Goal: Task Accomplishment & Management: Manage account settings

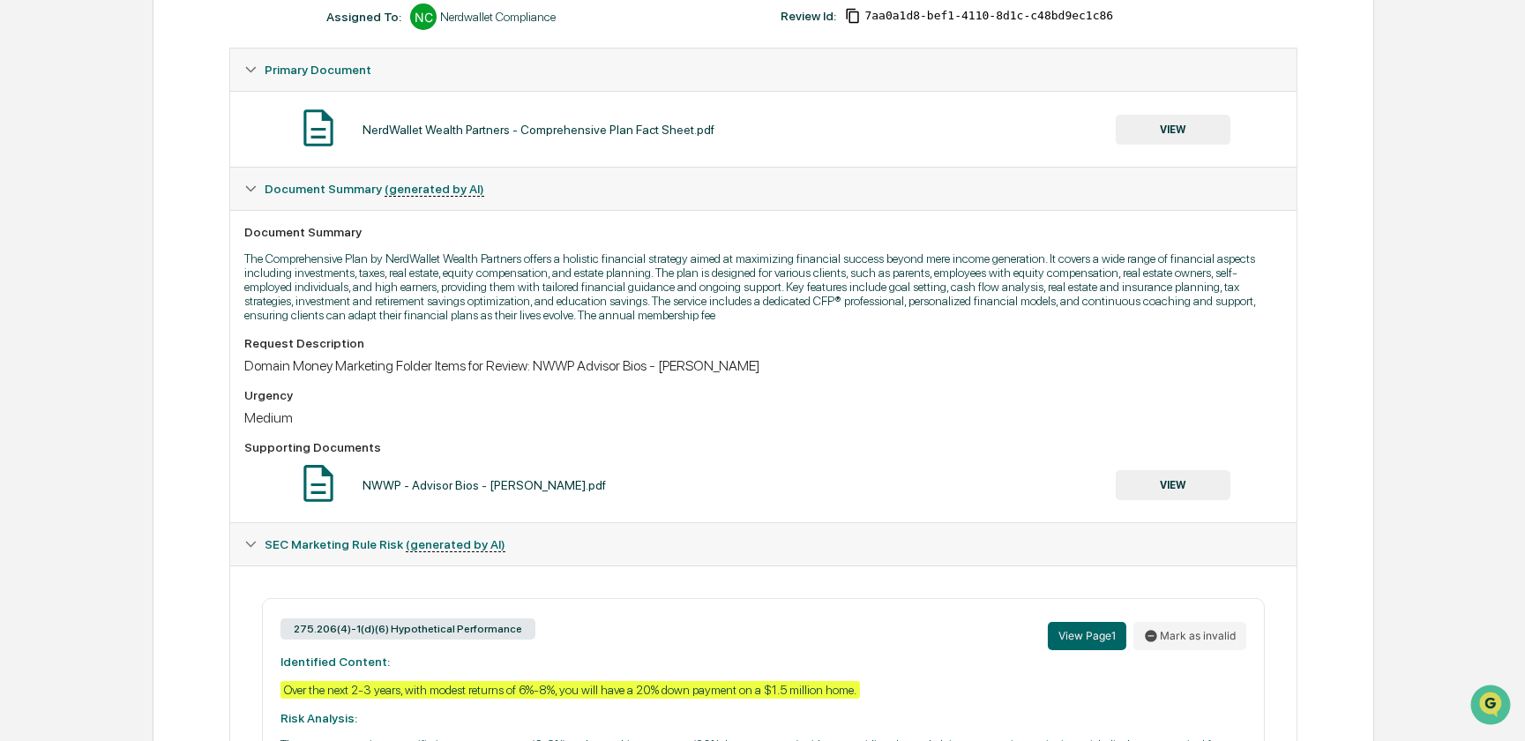
scroll to position [320, 0]
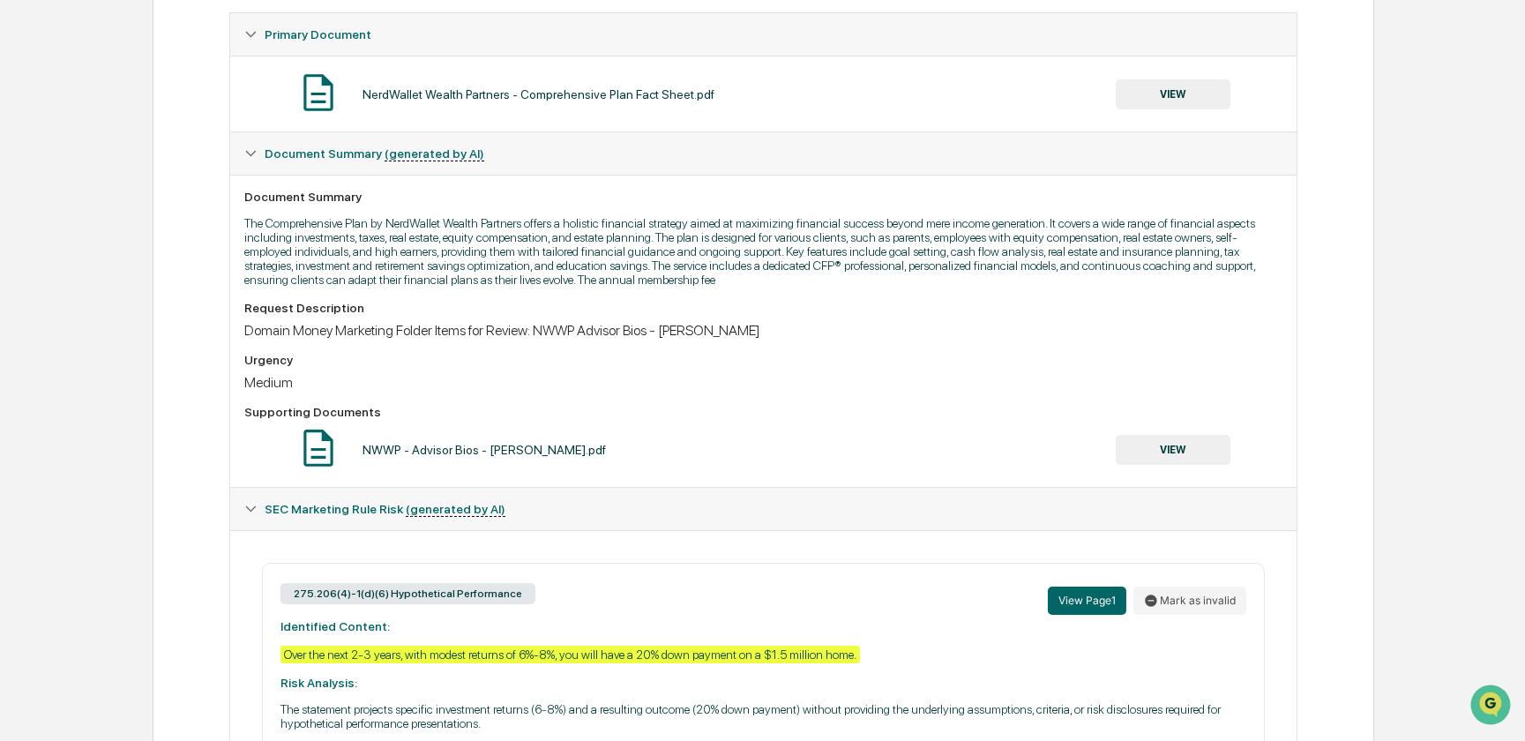
click at [1067, 610] on button "View Page 1" at bounding box center [1087, 601] width 79 height 28
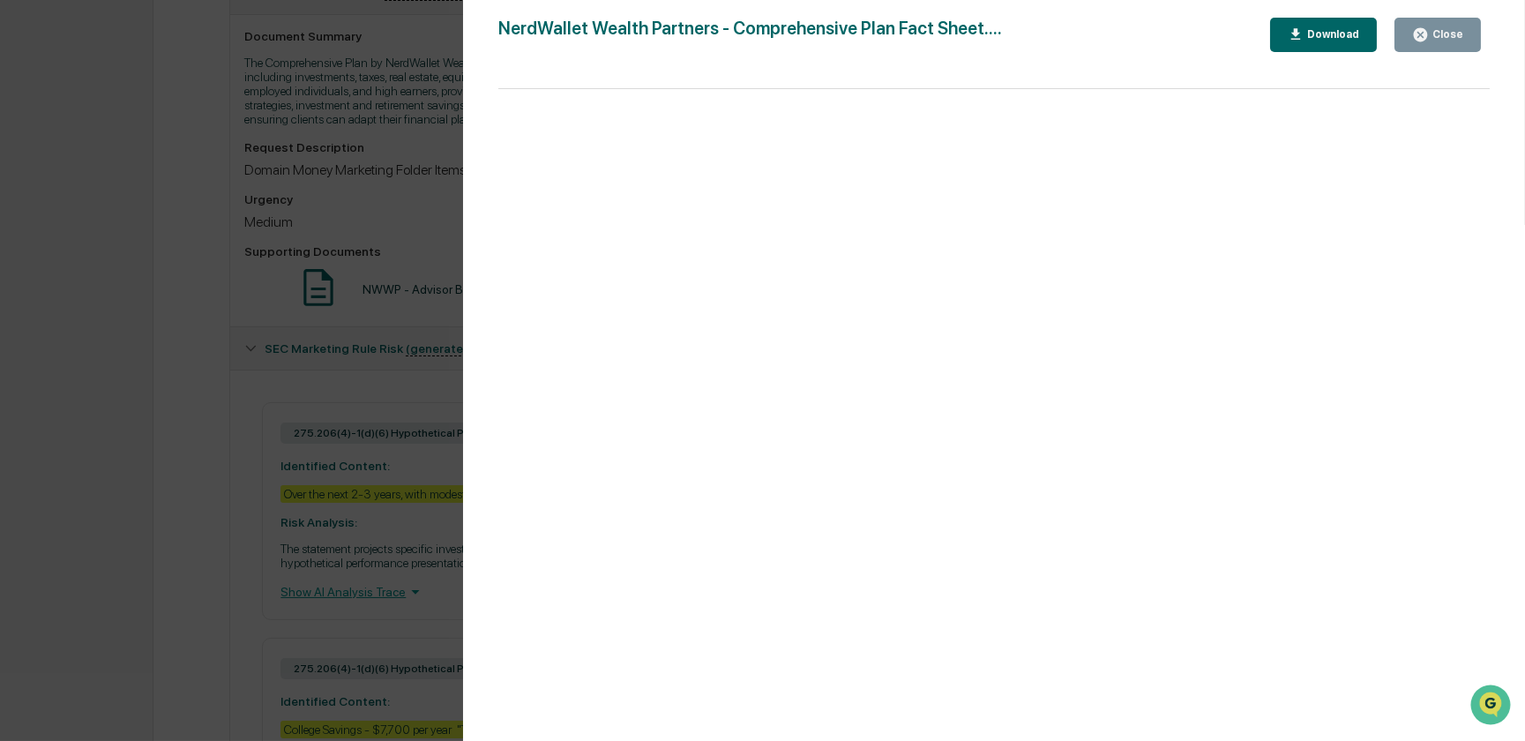
scroll to position [882, 0]
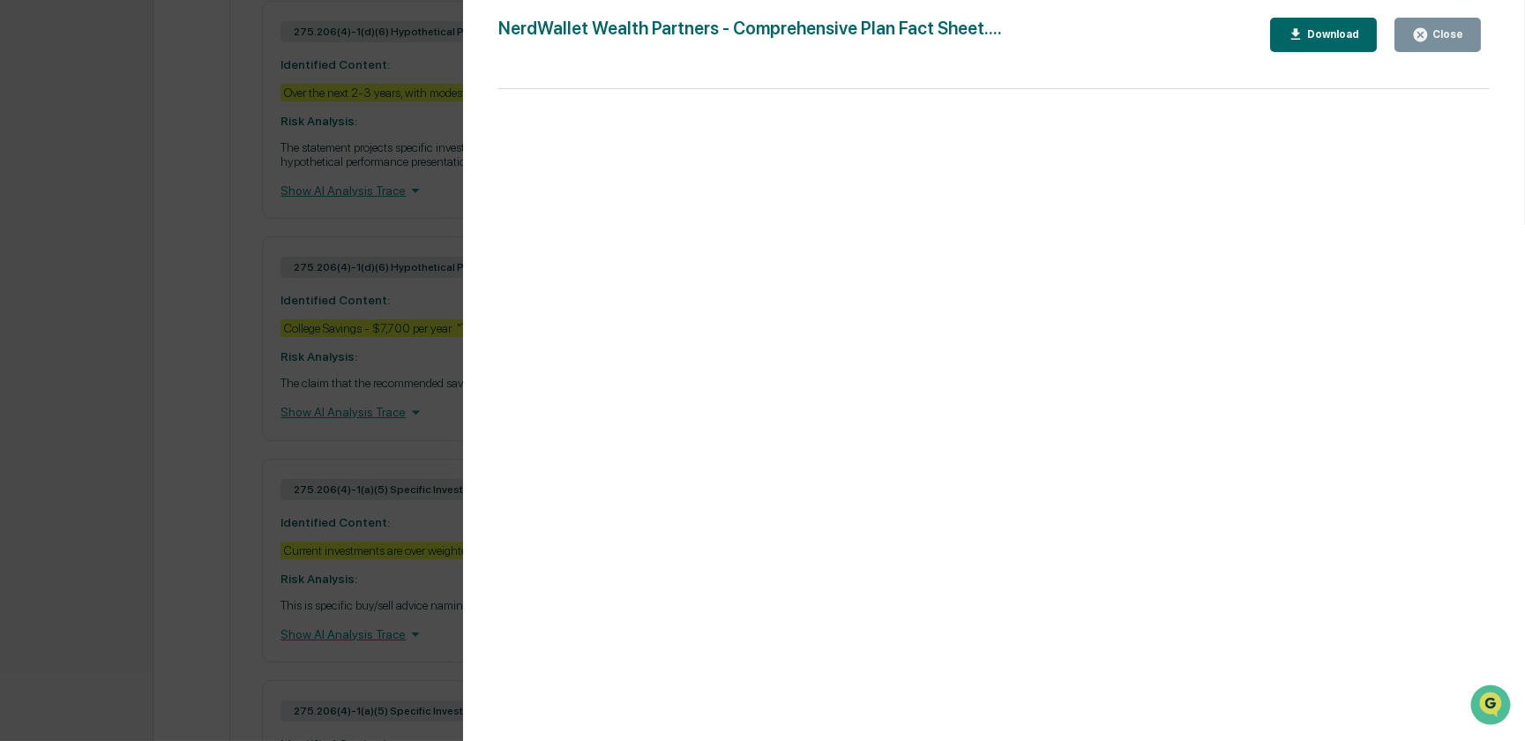
click at [248, 397] on div "Version History [DATE] 05:21 PM [PERSON_NAME] NerdWallet Wealth Partners - Comp…" at bounding box center [762, 370] width 1525 height 741
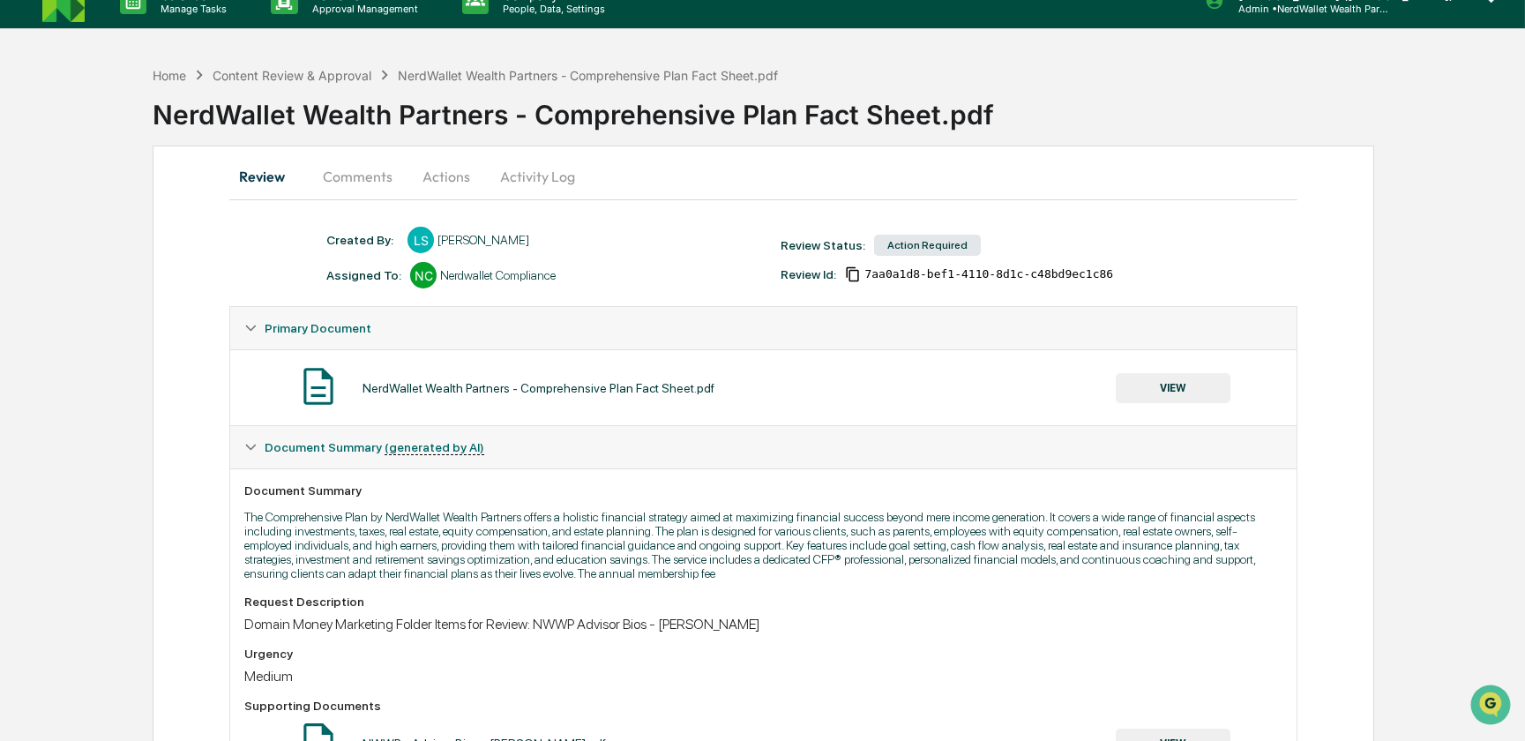
scroll to position [0, 0]
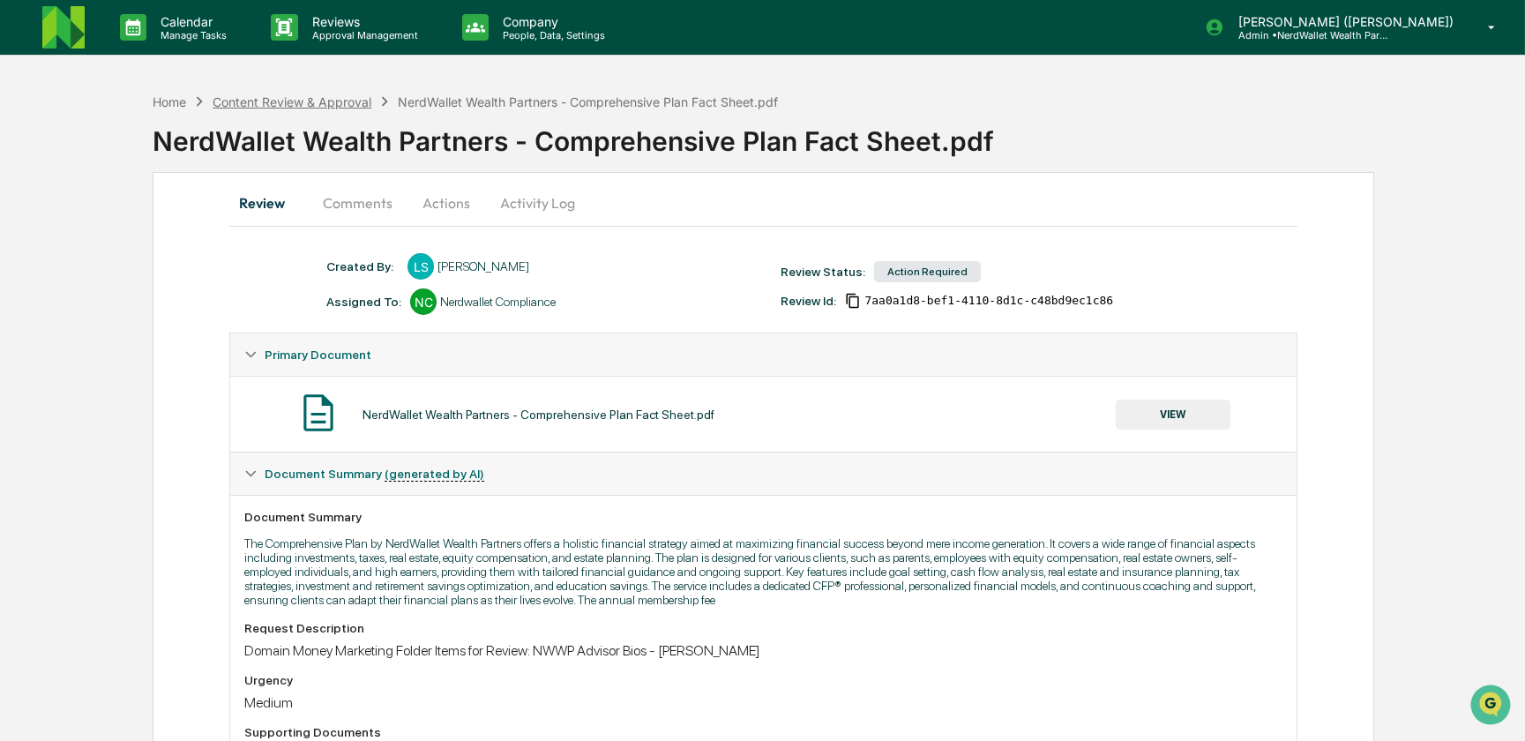
click at [310, 103] on div "Content Review & Approval" at bounding box center [292, 101] width 159 height 15
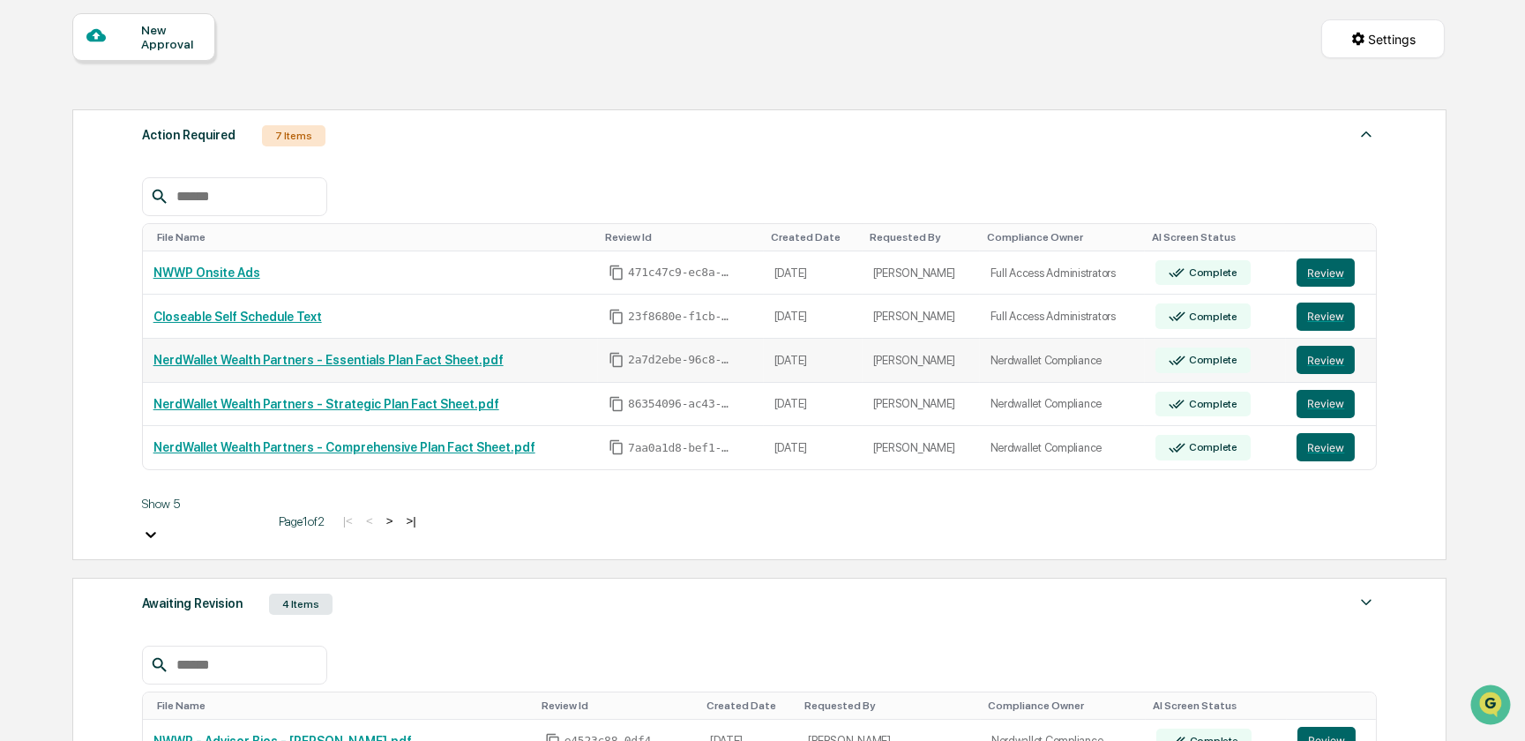
scroll to position [160, 0]
click at [185, 591] on div "Awaiting Revision" at bounding box center [192, 602] width 101 height 23
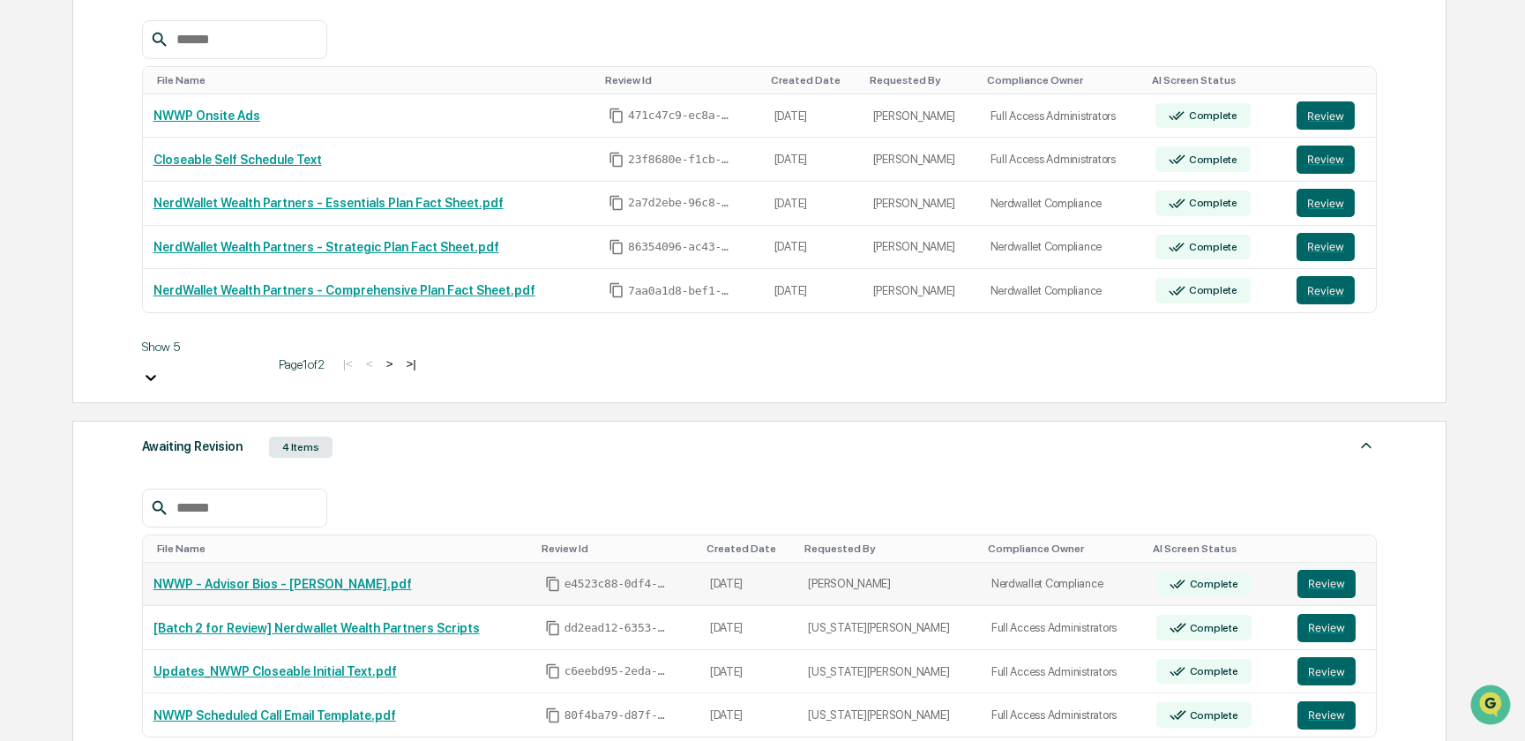
scroll to position [320, 0]
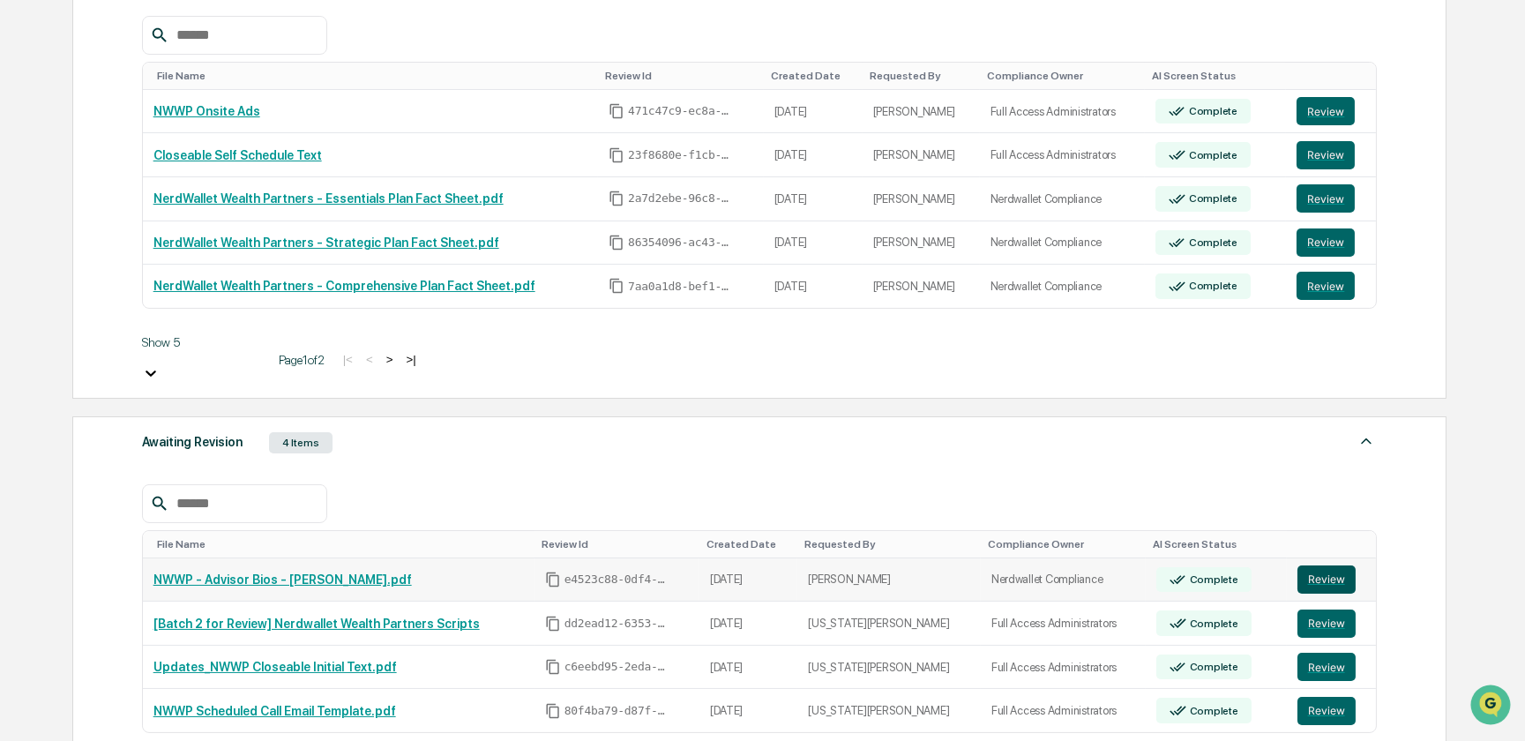
click at [1316, 567] on button "Review" at bounding box center [1327, 579] width 58 height 28
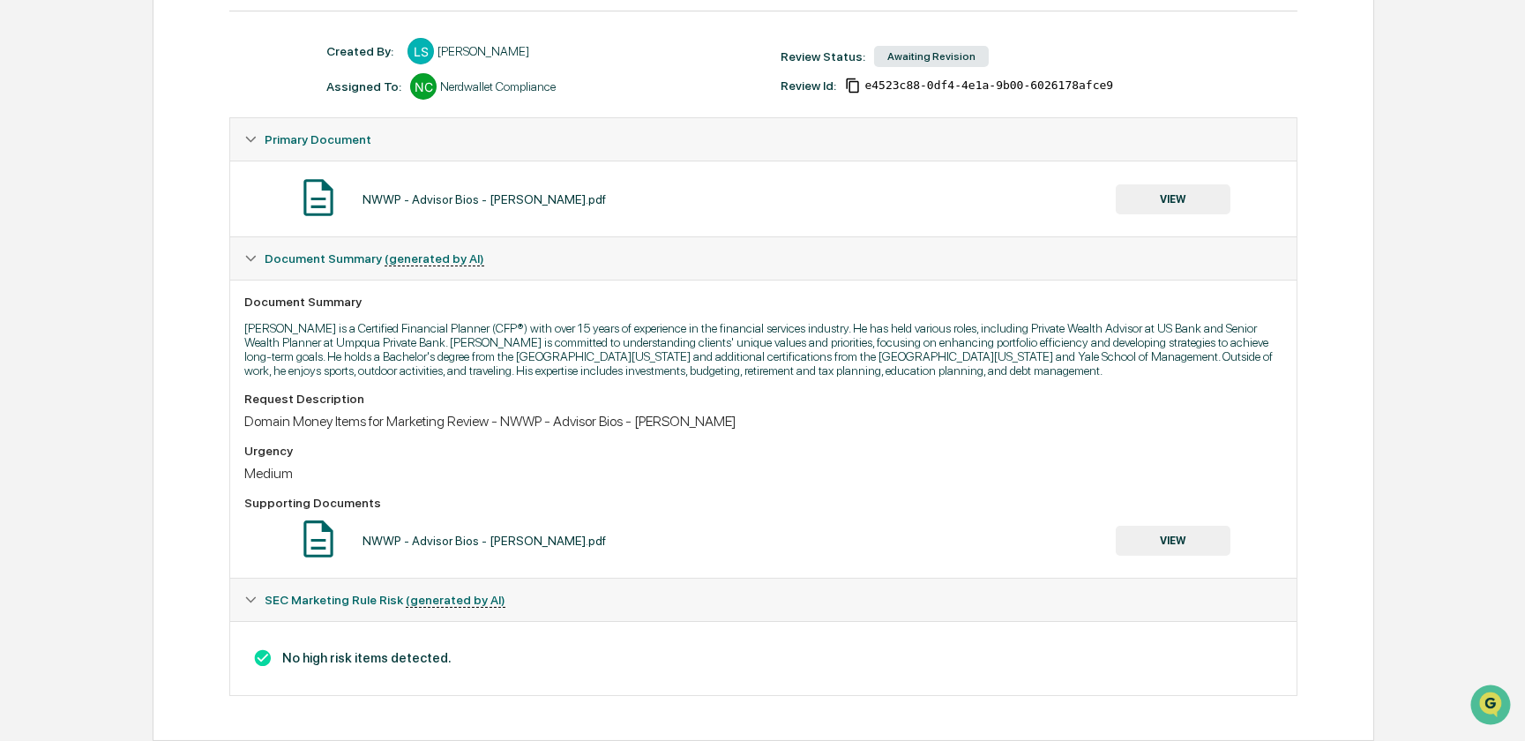
scroll to position [144, 0]
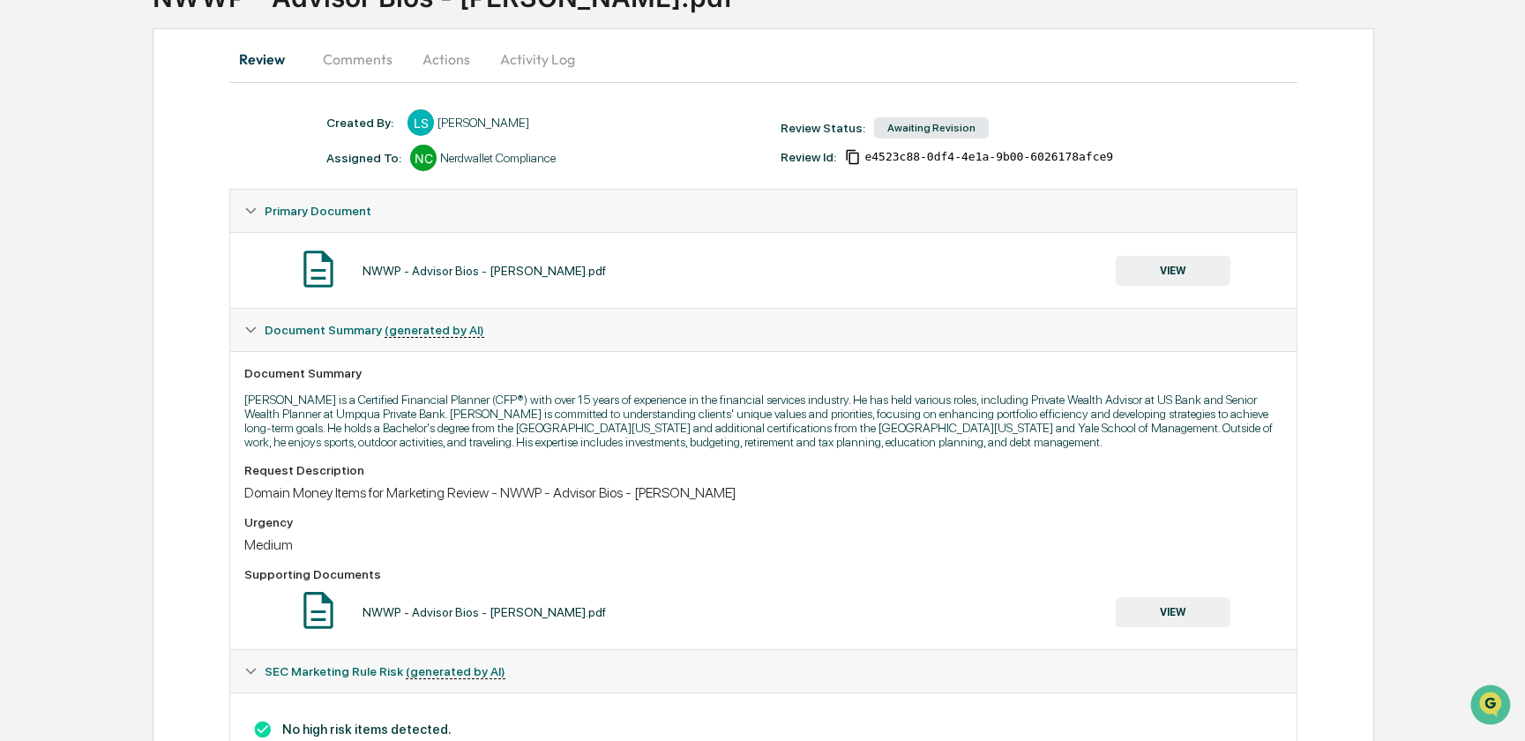
click at [362, 57] on button "Comments" at bounding box center [358, 59] width 98 height 42
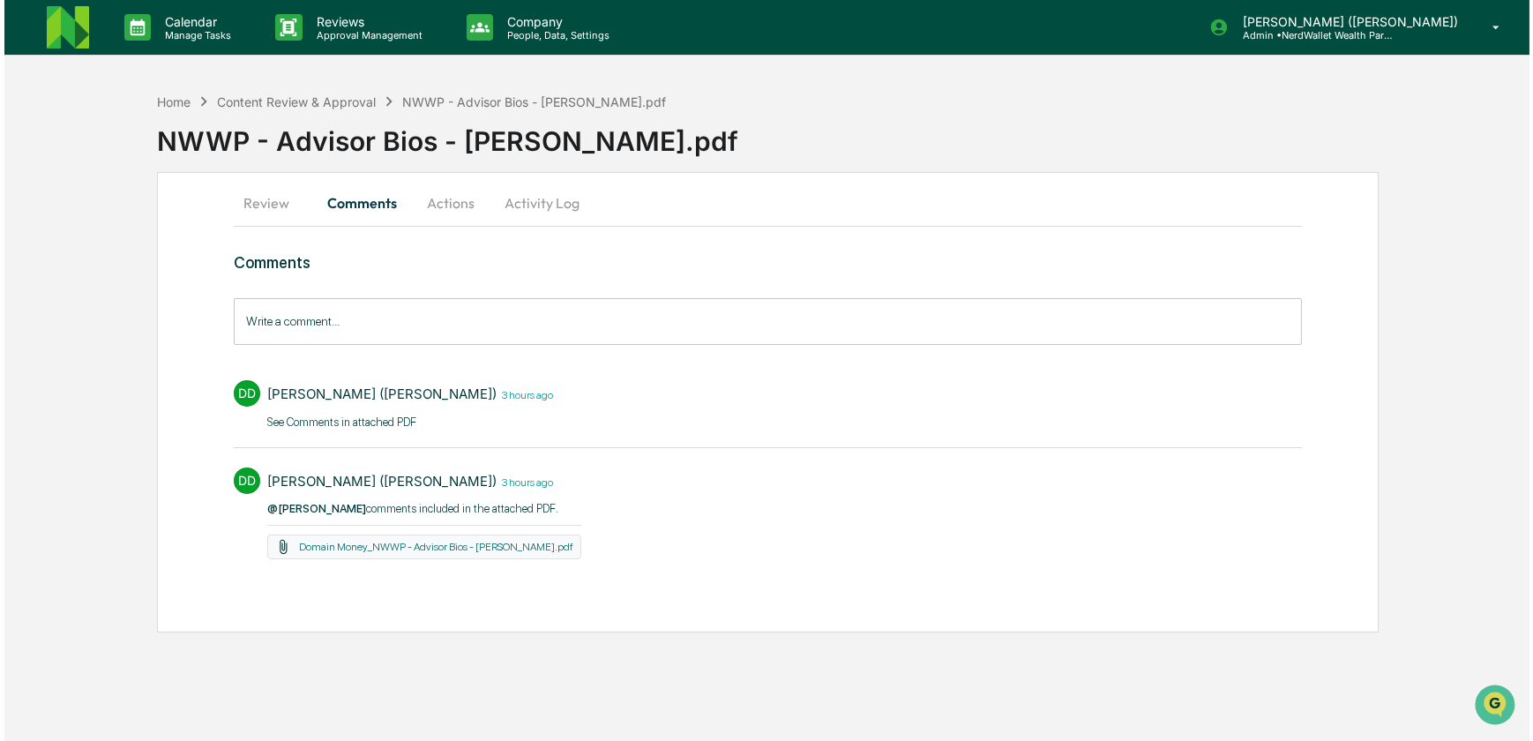
scroll to position [0, 0]
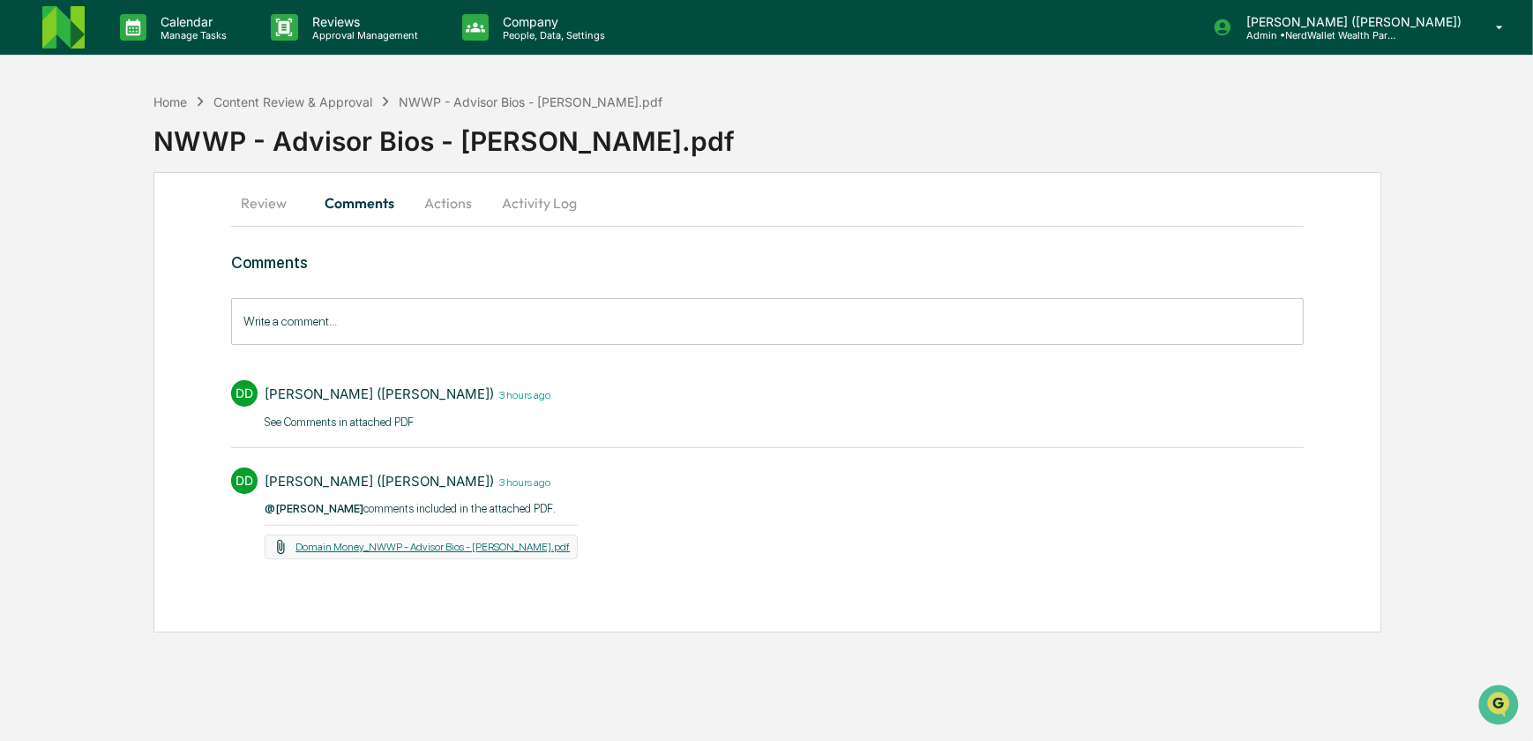
click at [361, 547] on link "Domain Money_NWWP - Advisor Bios - Kevin.pdf" at bounding box center [432, 547] width 274 height 12
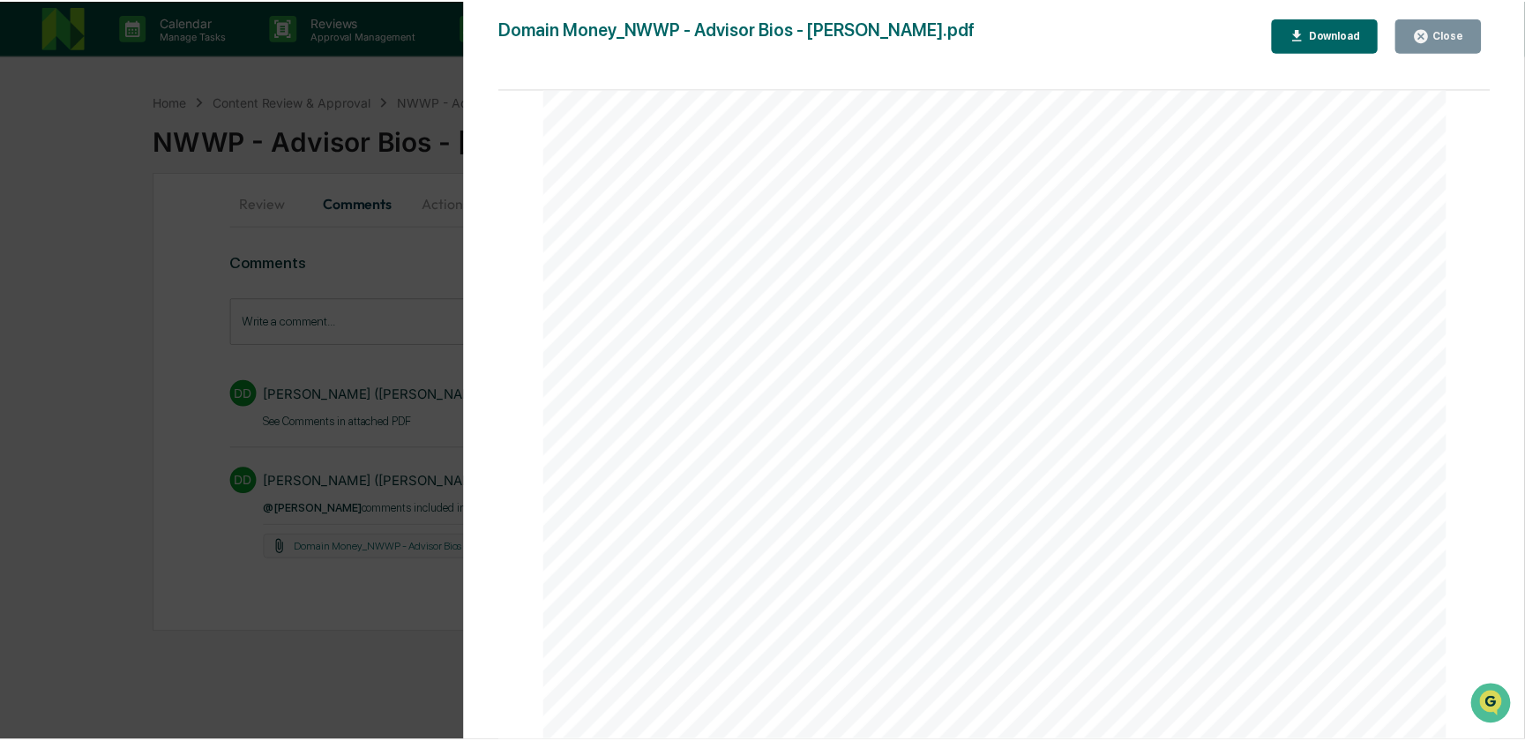
scroll to position [565, 0]
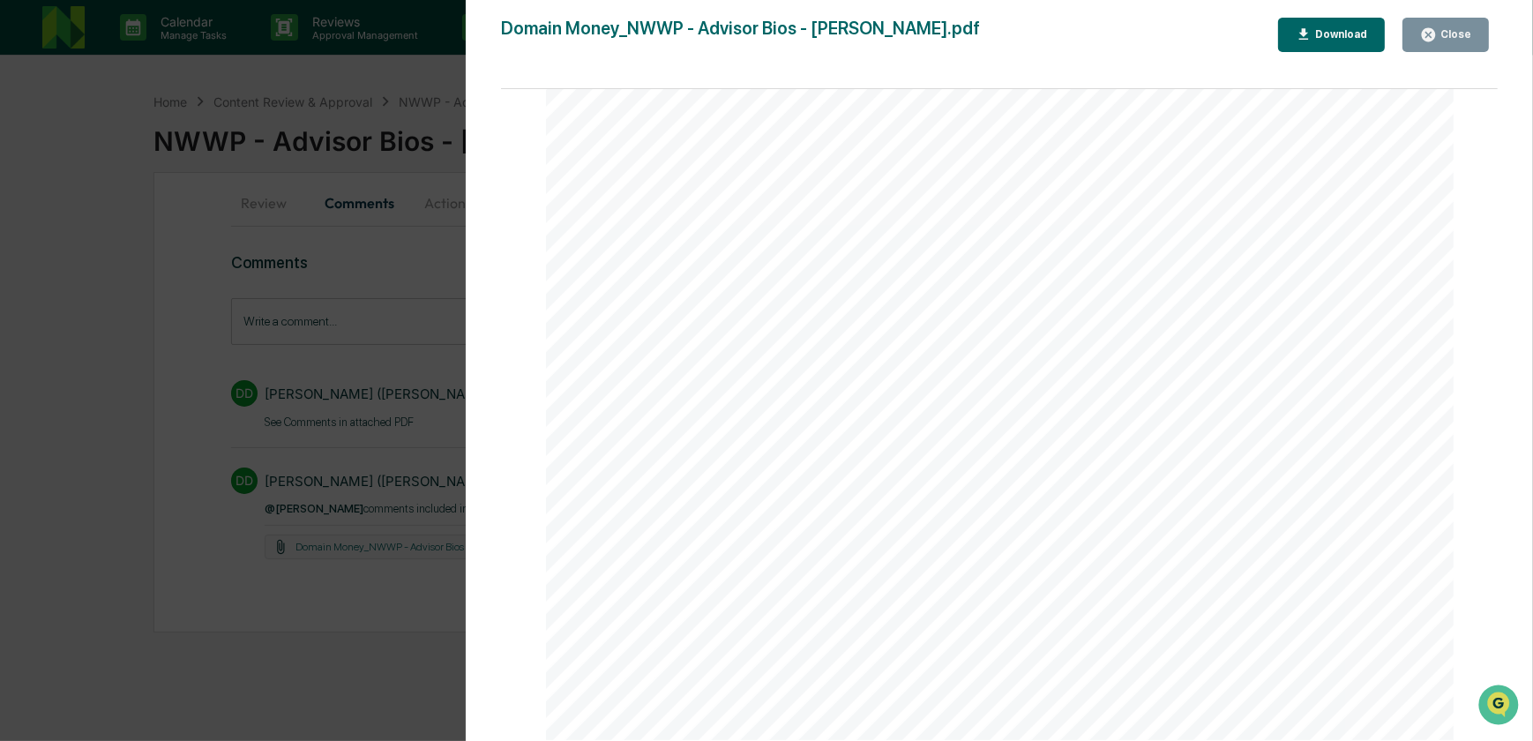
click at [234, 445] on div "Version History 09/09/2025, 12:43 PM DeeAnn Mays (Dempsey) Domain Money_NWWP - …" at bounding box center [766, 370] width 1533 height 741
click at [177, 253] on div "Version History 09/09/2025, 12:43 PM DeeAnn Mays (Dempsey) Domain Money_NWWP - …" at bounding box center [766, 370] width 1533 height 741
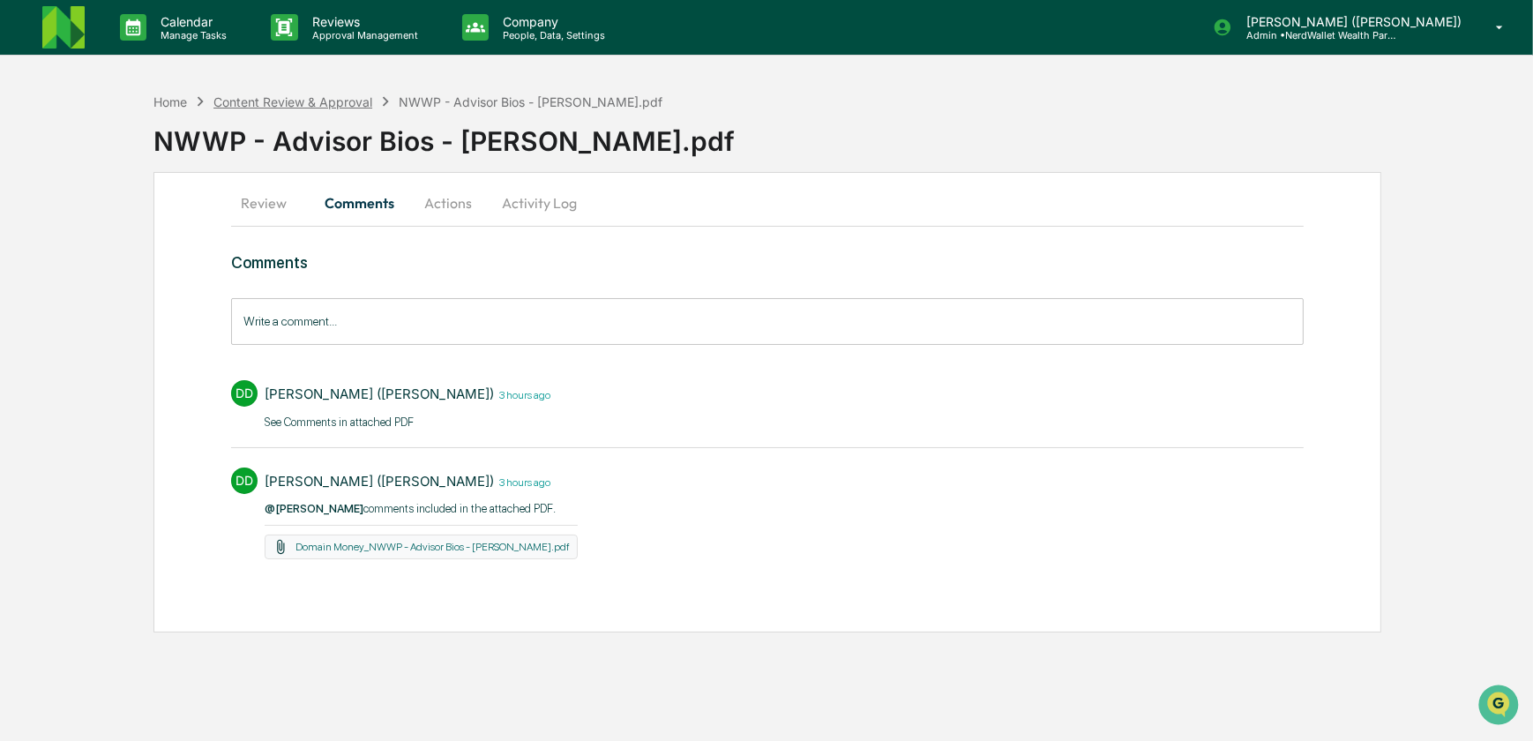
click at [328, 105] on div "Content Review & Approval" at bounding box center [292, 101] width 159 height 15
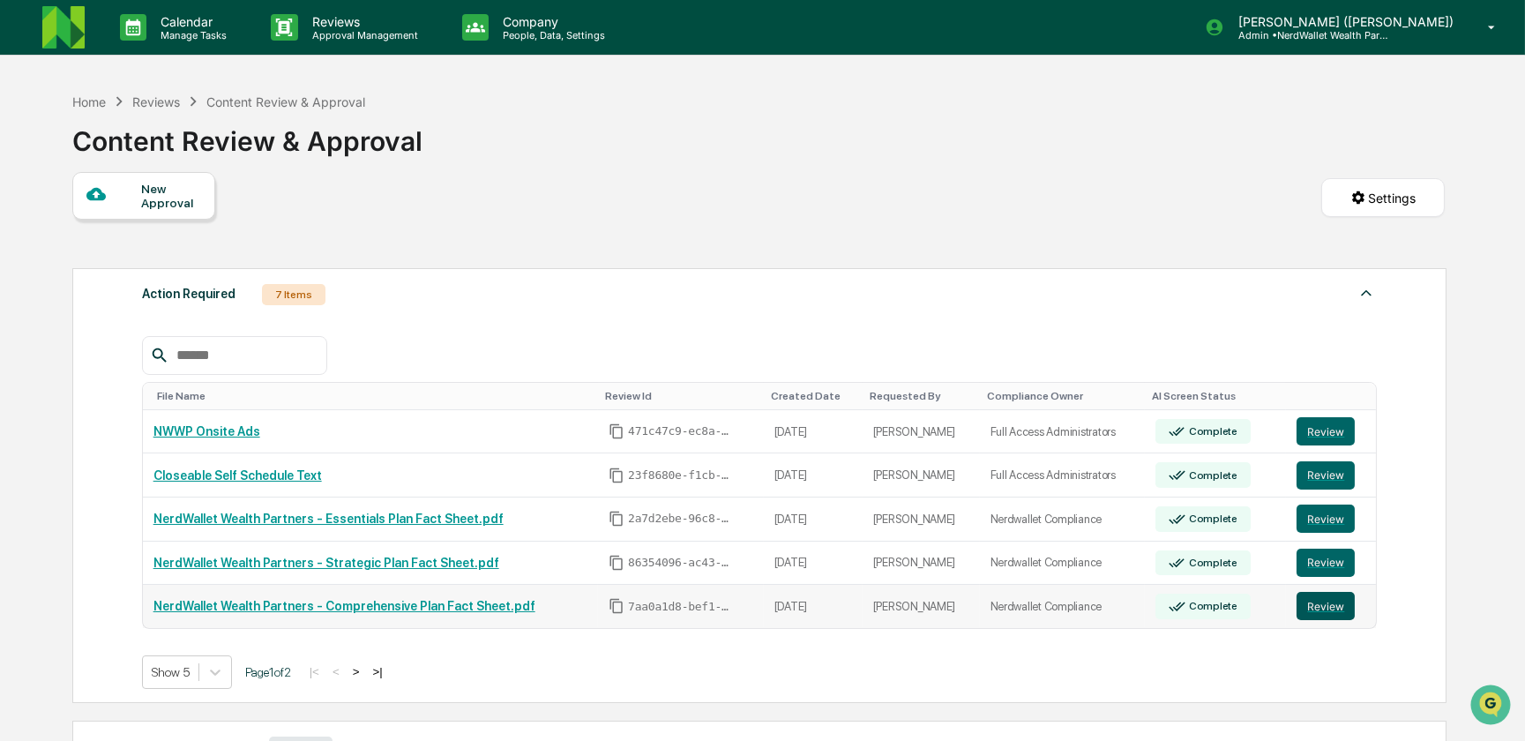
click at [1310, 605] on button "Review" at bounding box center [1326, 606] width 58 height 28
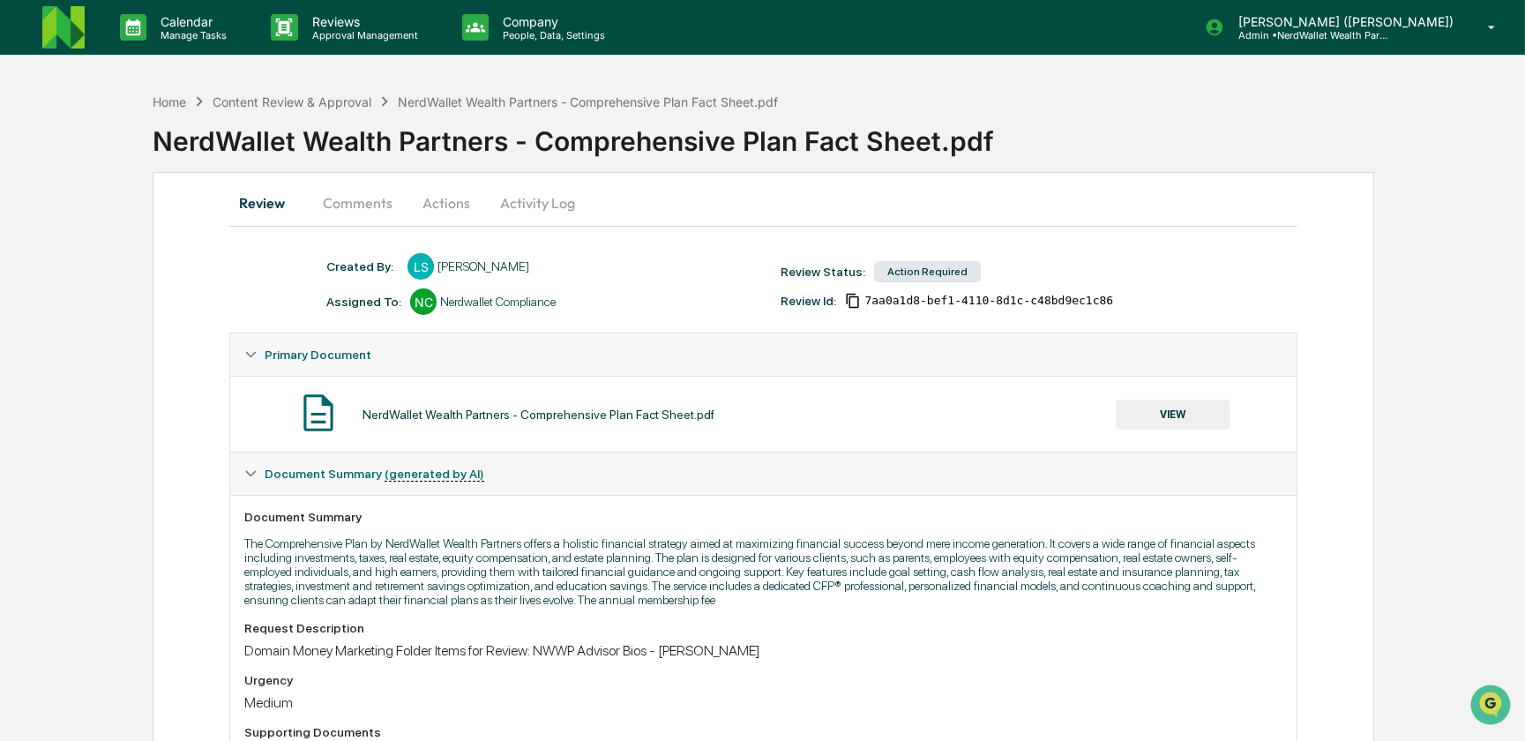
click at [456, 204] on button "Actions" at bounding box center [446, 203] width 79 height 42
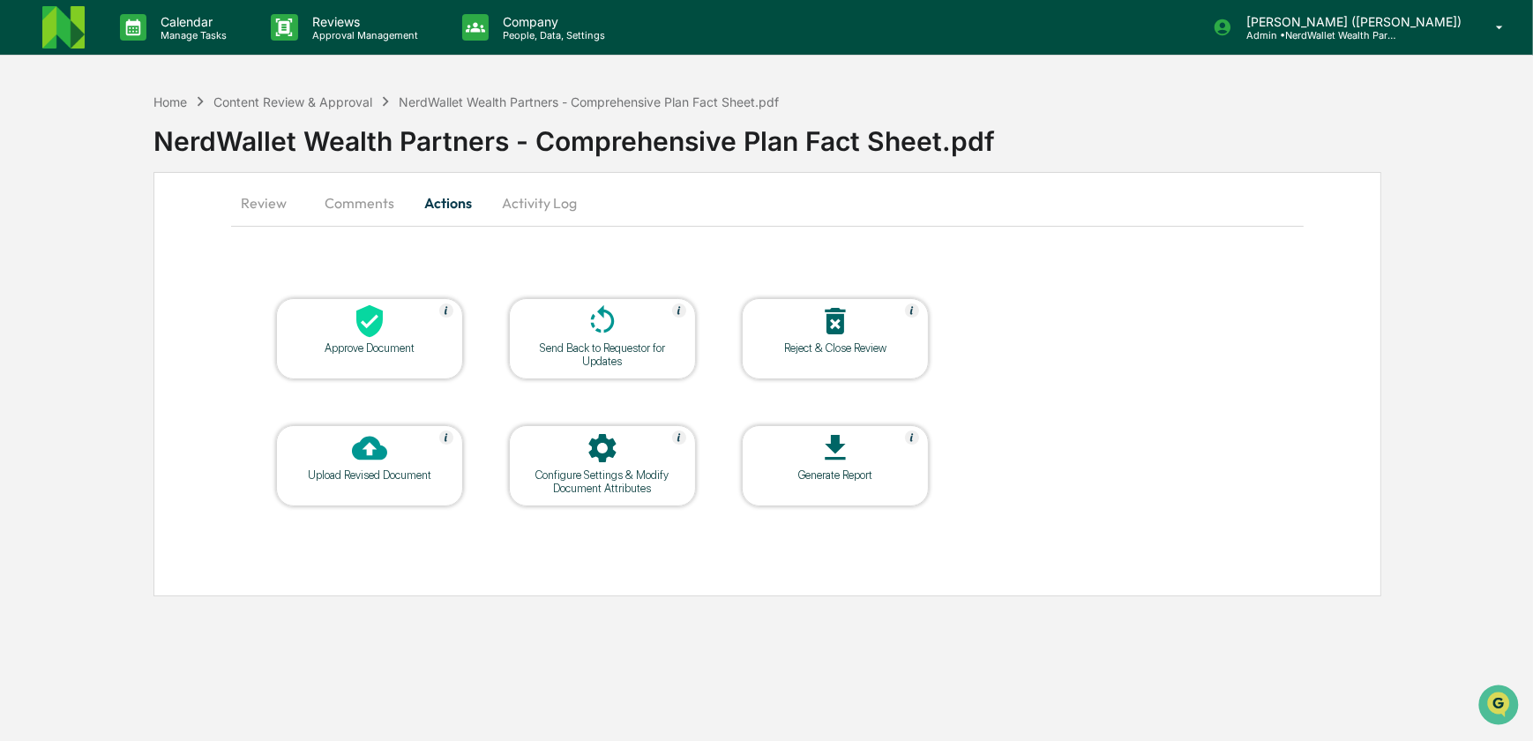
click at [578, 340] on div at bounding box center [602, 322] width 176 height 38
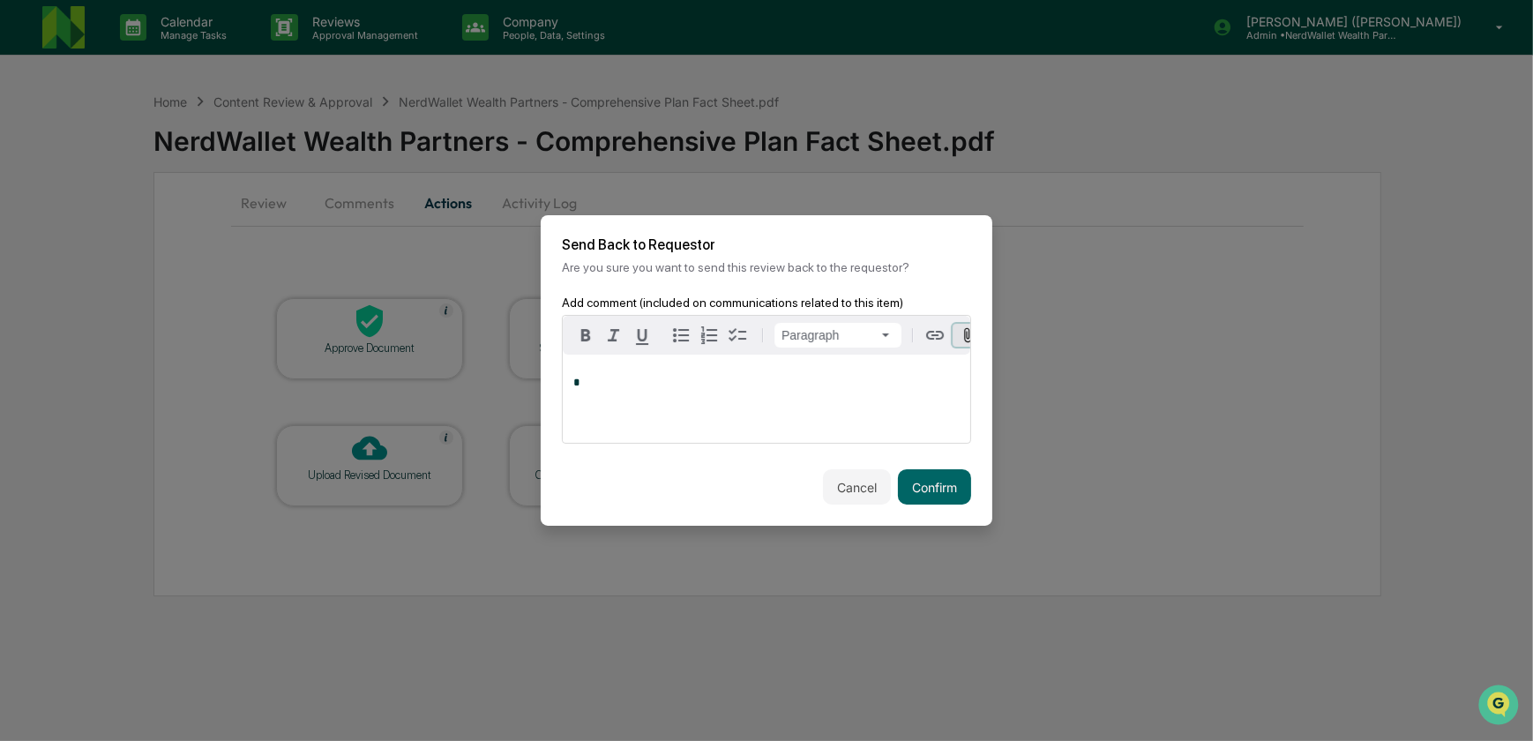
click at [968, 331] on icon "button" at bounding box center [968, 335] width 17 height 17
click at [965, 333] on icon "button" at bounding box center [968, 335] width 17 height 17
click at [967, 331] on icon "button" at bounding box center [968, 335] width 17 height 17
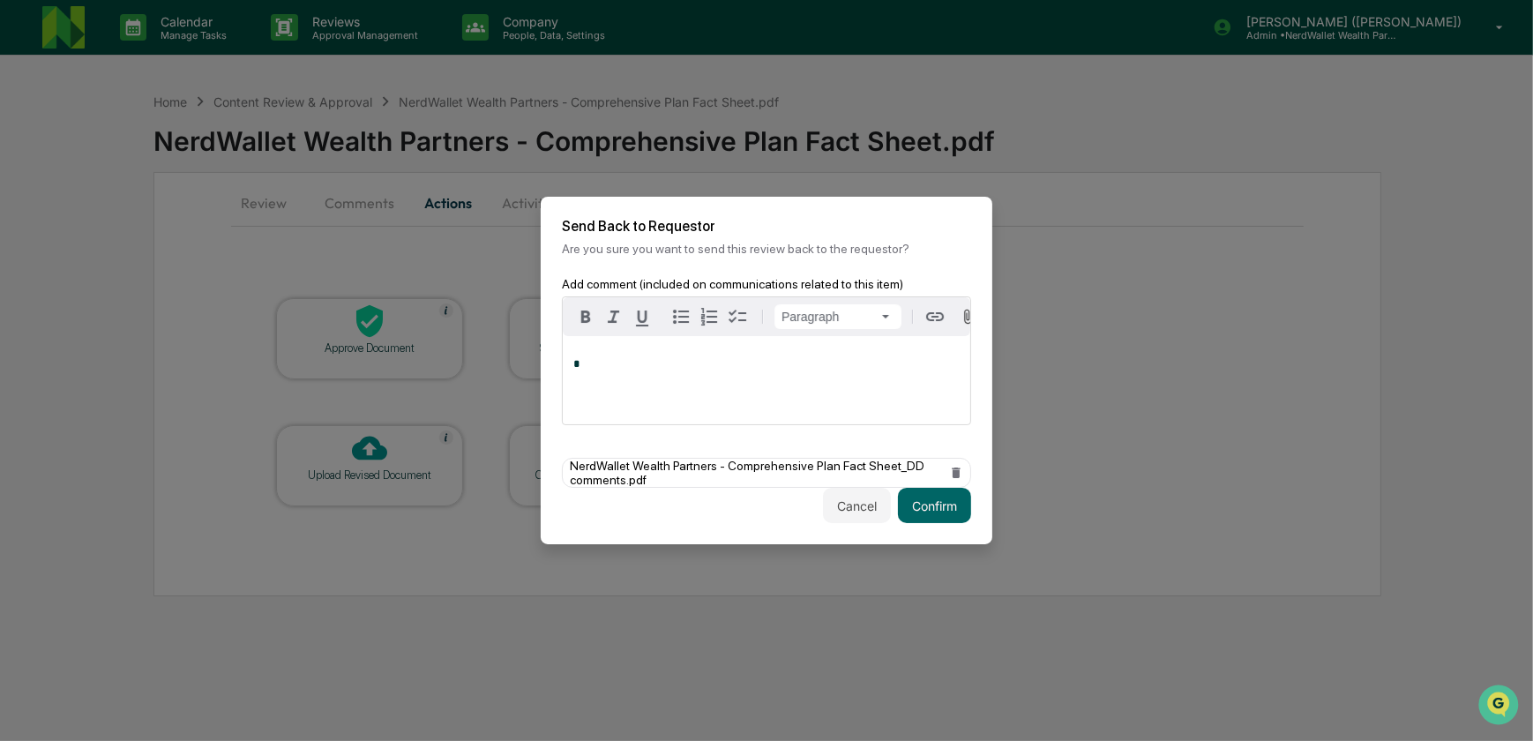
click at [680, 352] on div "*" at bounding box center [767, 380] width 408 height 88
click at [929, 509] on button "Confirm" at bounding box center [934, 505] width 73 height 35
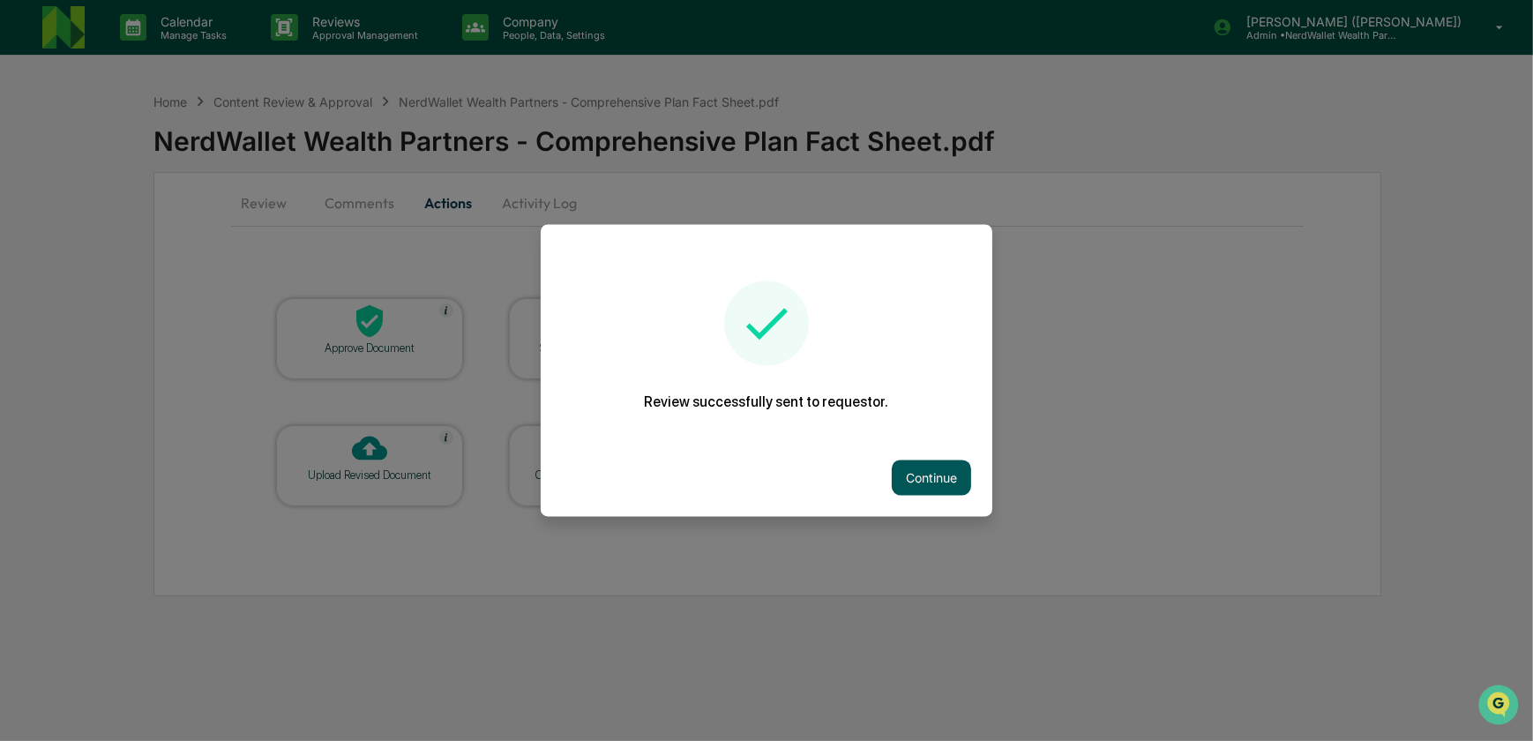
click at [940, 475] on button "Continue" at bounding box center [931, 477] width 79 height 35
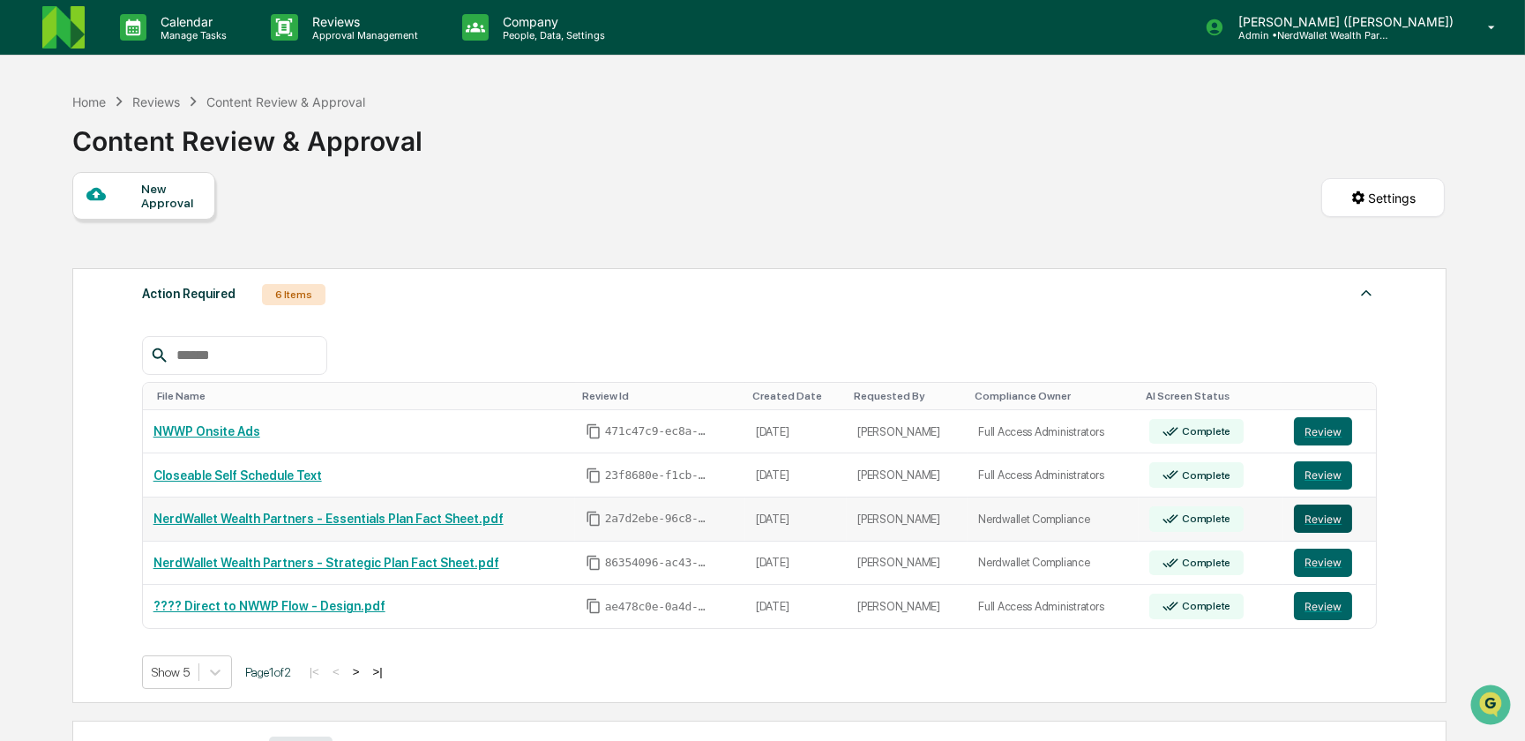
click at [1314, 520] on button "Review" at bounding box center [1323, 519] width 58 height 28
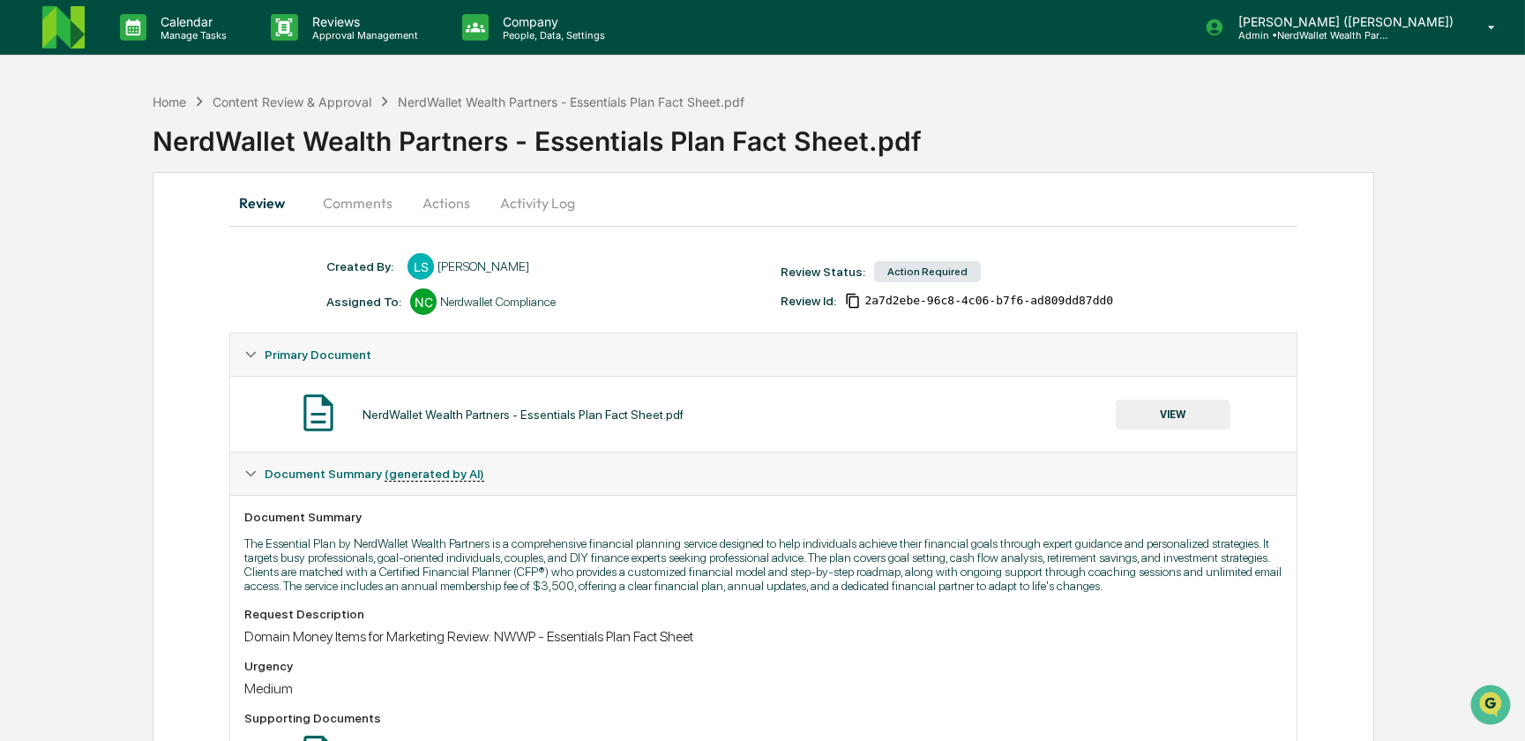
click at [1164, 411] on button "VIEW" at bounding box center [1173, 415] width 115 height 30
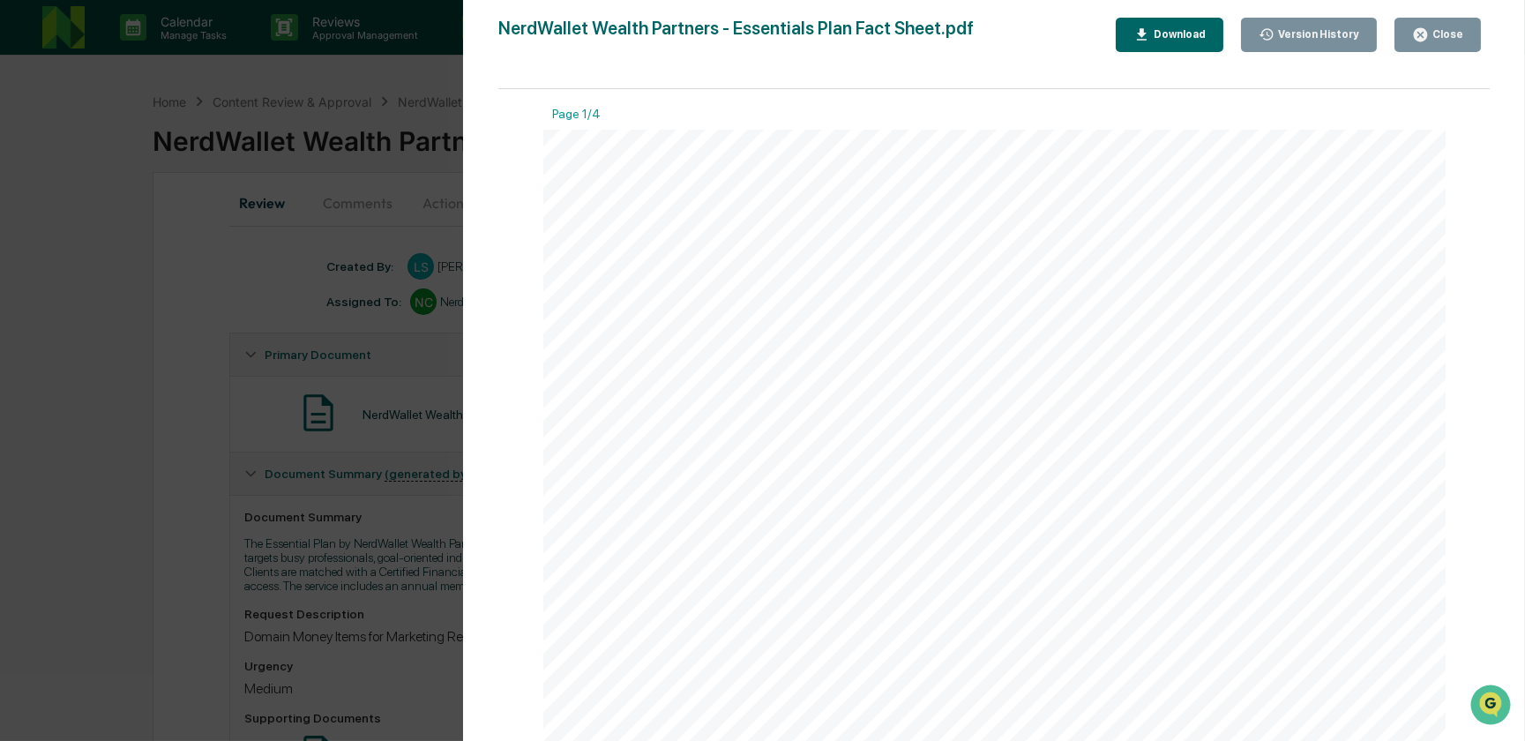
drag, startPoint x: 1188, startPoint y: 35, endPoint x: 0, endPoint y: 242, distance: 1206.0
click at [1189, 34] on div "Download" at bounding box center [1178, 34] width 56 height 12
click at [1174, 35] on div "Download" at bounding box center [1178, 34] width 56 height 12
click at [211, 120] on div "Version History [DATE] 05:25 PM [PERSON_NAME] NerdWallet Wealth Partners - Esse…" at bounding box center [762, 370] width 1525 height 741
